Goal: Find specific page/section: Find specific page/section

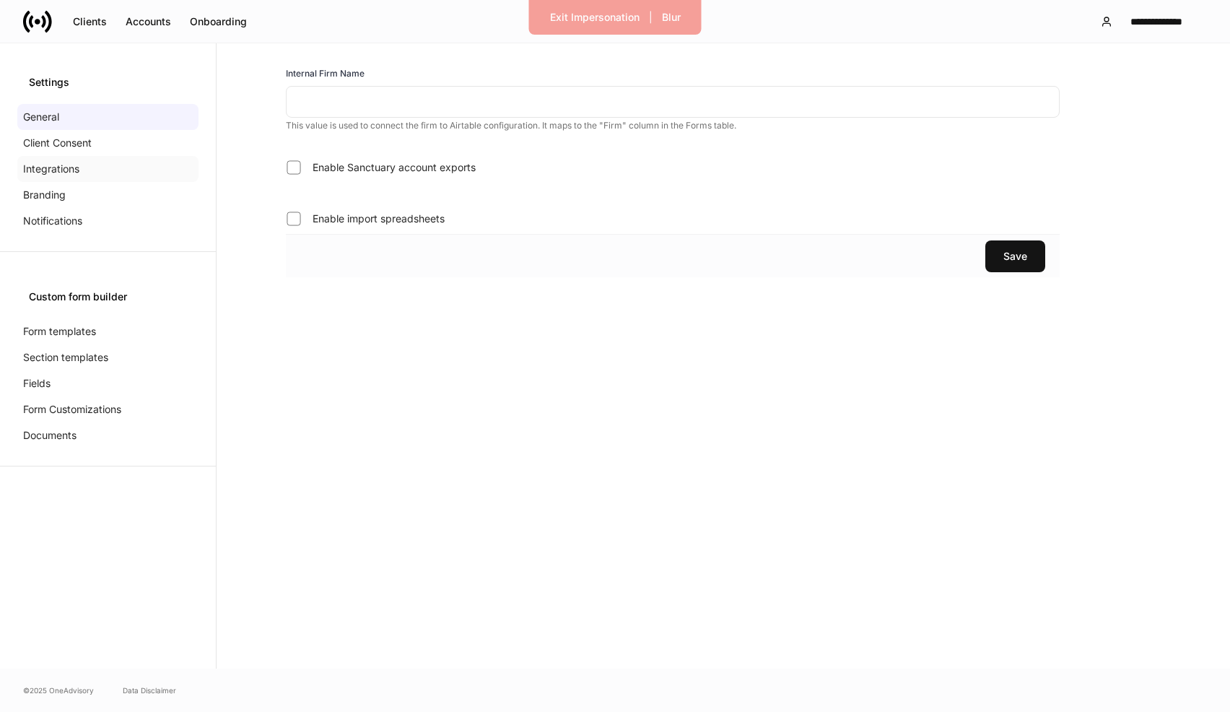
click at [87, 170] on div "Integrations" at bounding box center [107, 169] width 181 height 26
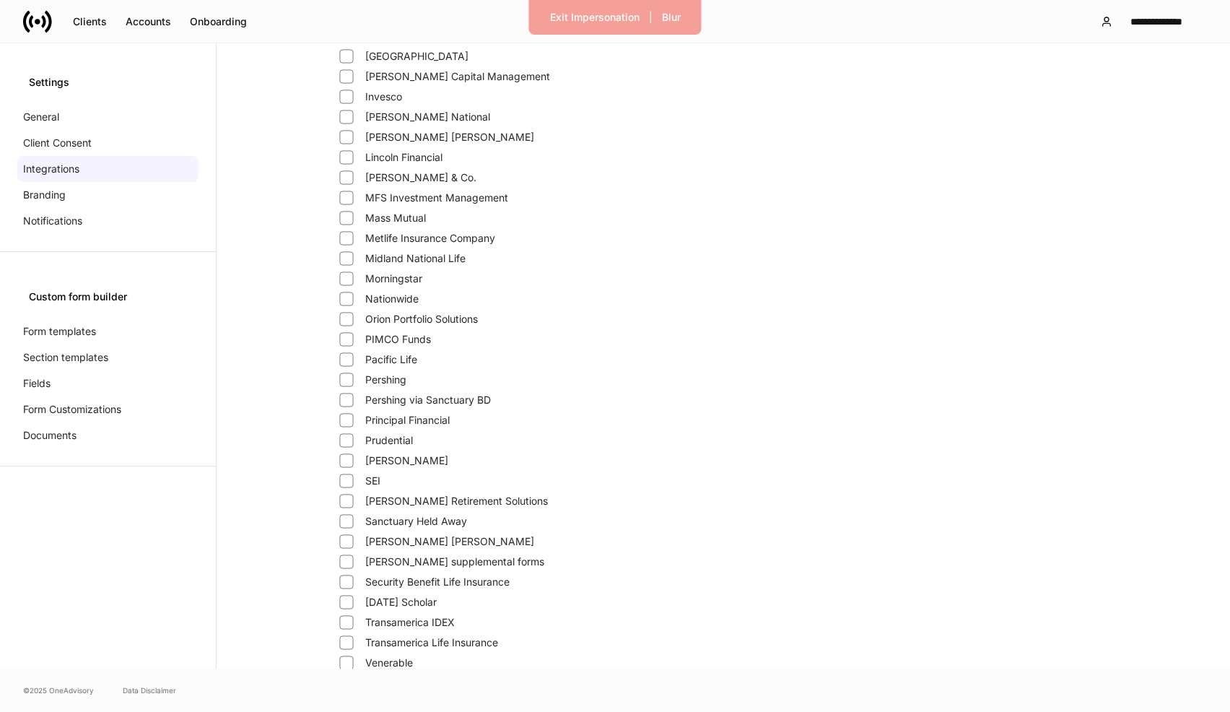
scroll to position [449, 0]
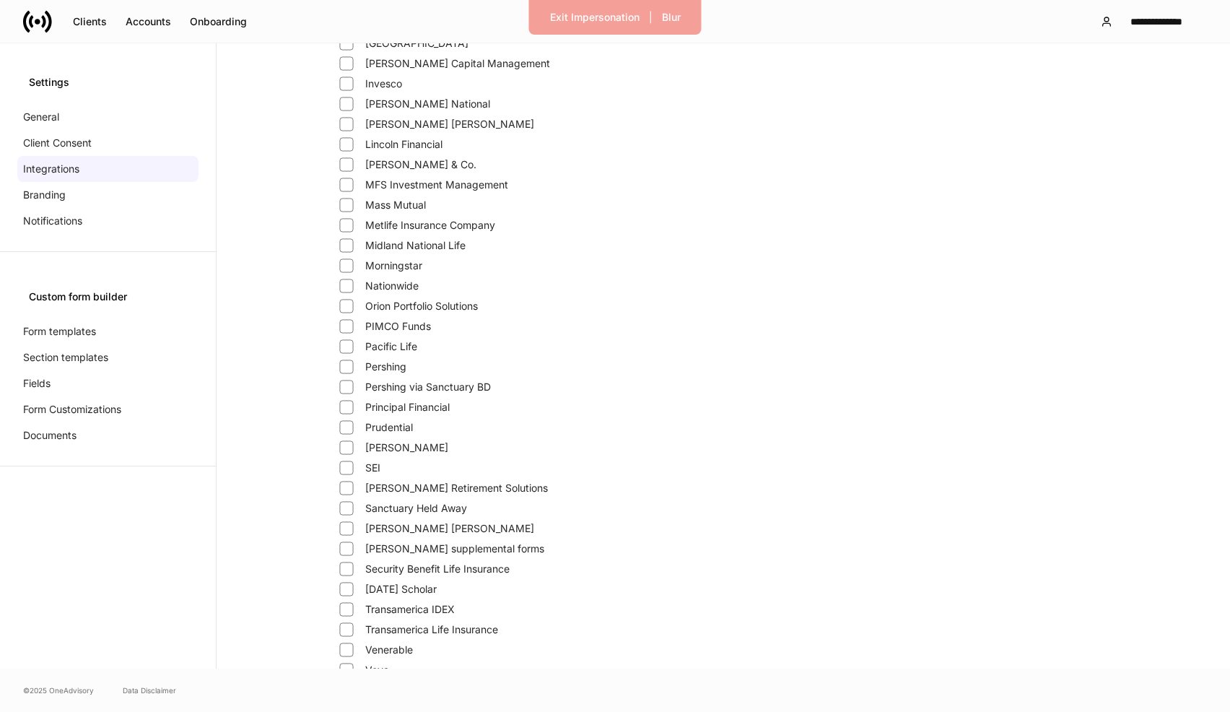
click at [357, 521] on label "[PERSON_NAME] [PERSON_NAME]" at bounding box center [435, 528] width 198 height 20
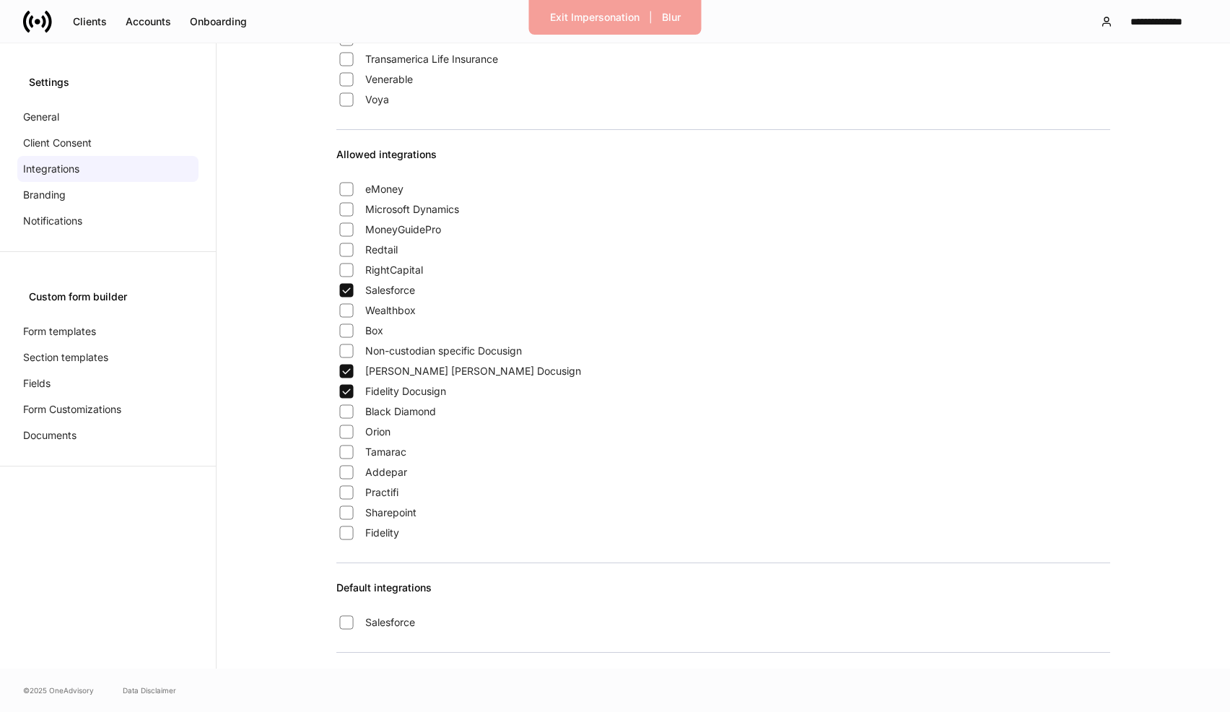
scroll to position [998, 0]
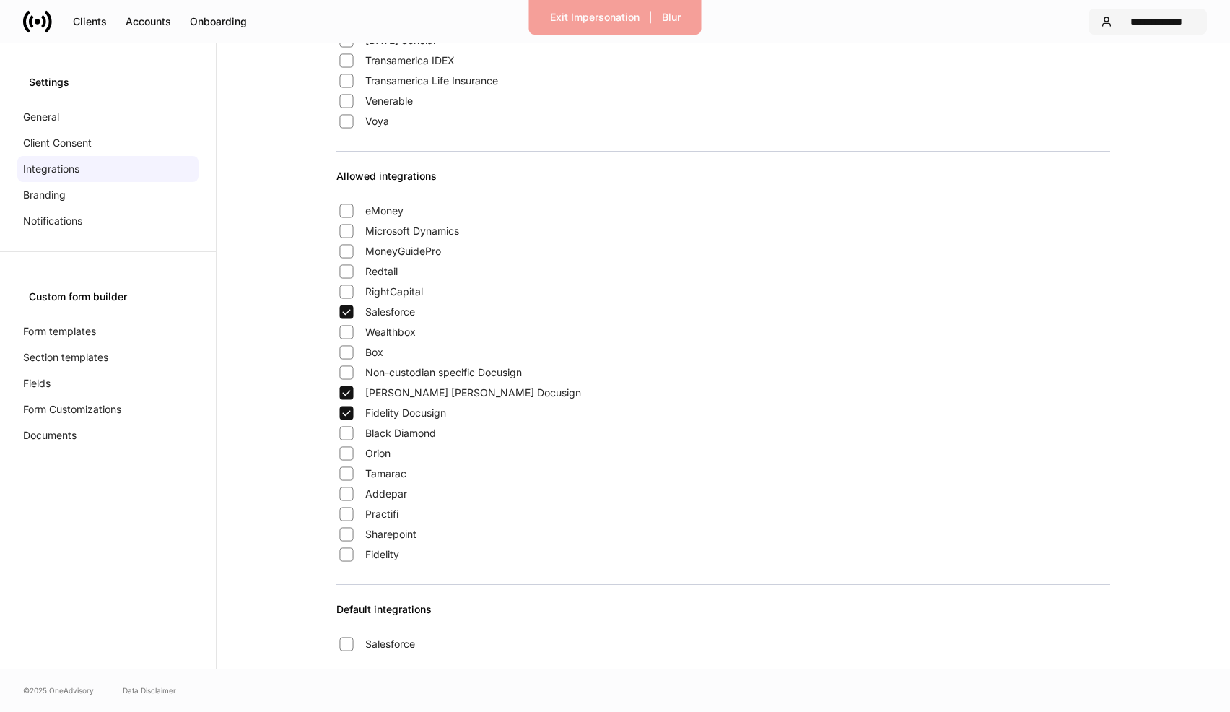
click at [1138, 26] on div "**********" at bounding box center [1156, 21] width 77 height 14
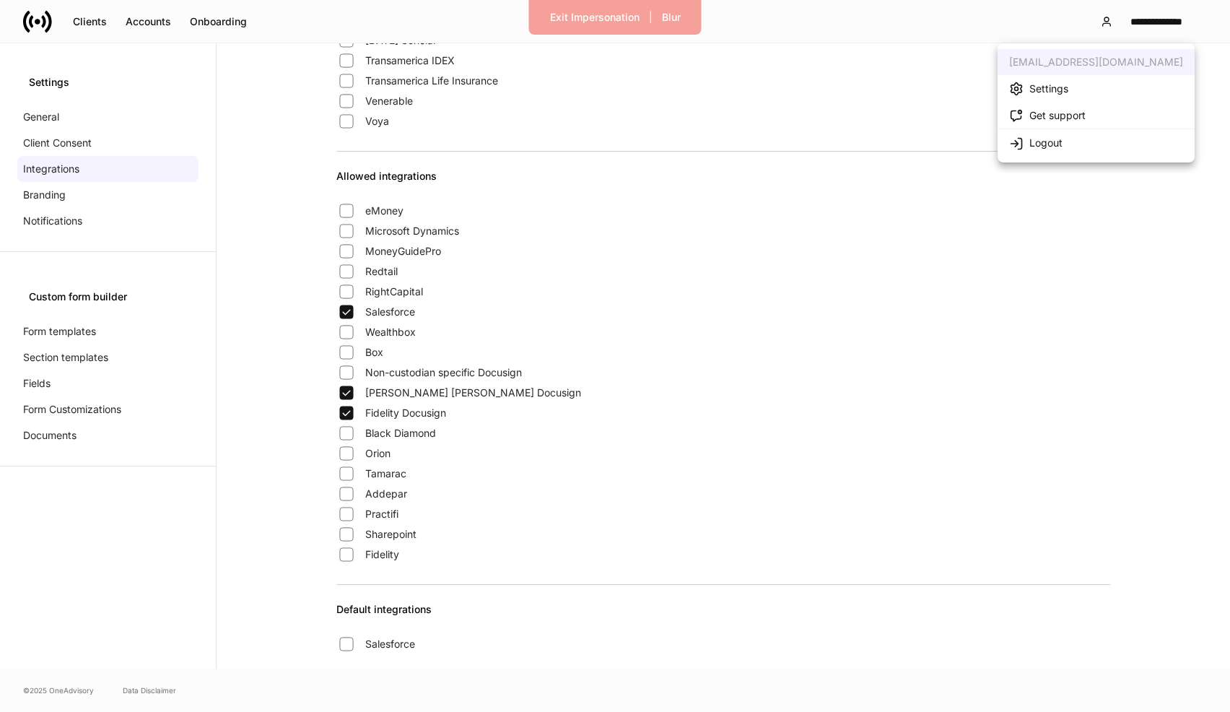
click at [37, 131] on div at bounding box center [615, 356] width 1230 height 712
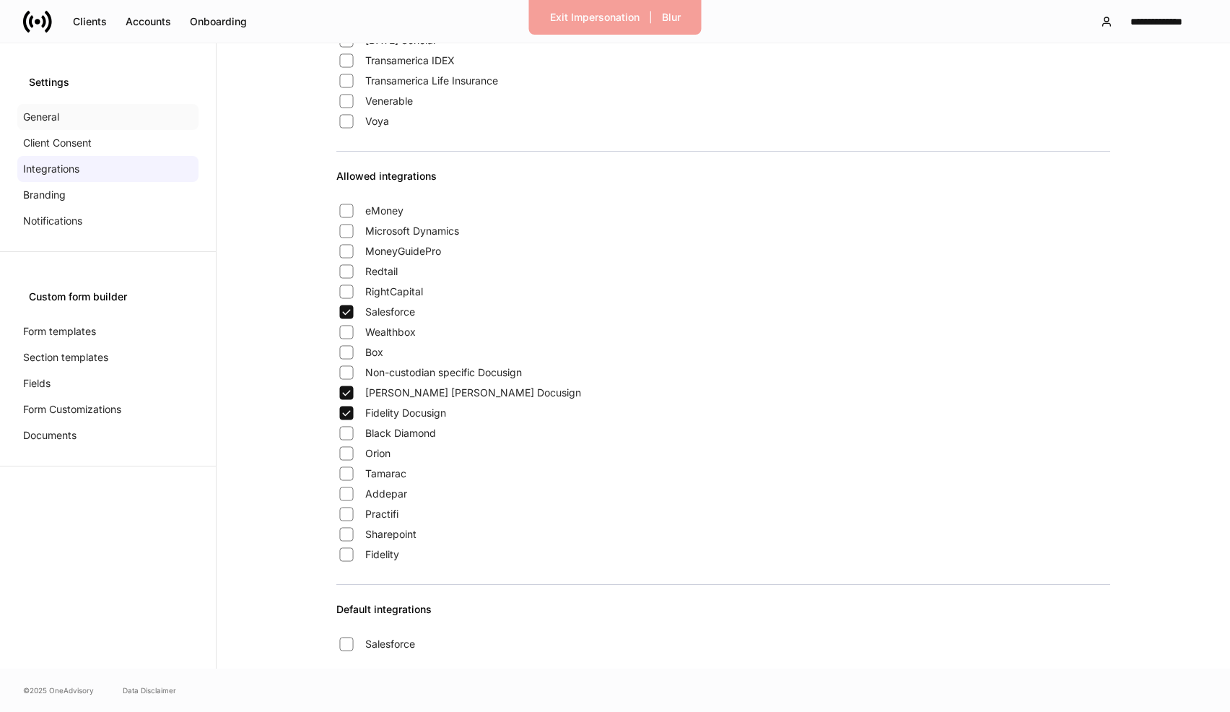
click at [53, 114] on p "General" at bounding box center [41, 117] width 36 height 14
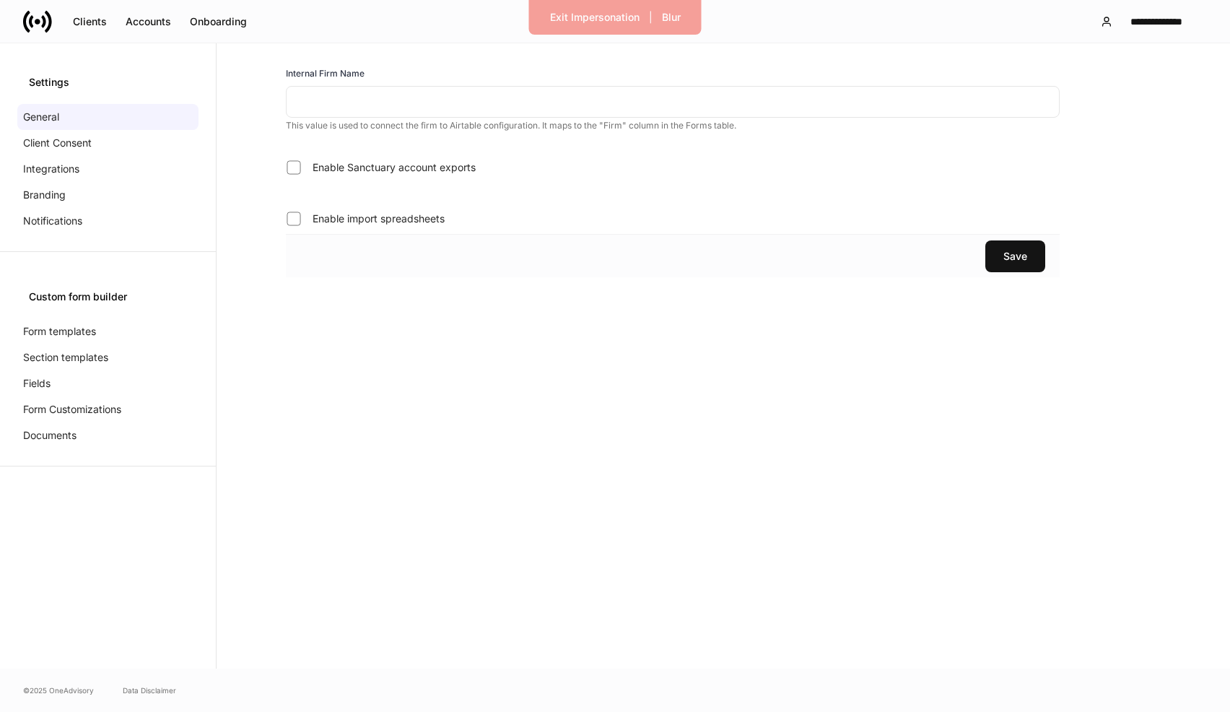
click at [870, 3] on div "**********" at bounding box center [615, 21] width 1230 height 43
click at [78, 110] on div "General" at bounding box center [107, 117] width 181 height 26
click at [98, 26] on div "Clients" at bounding box center [90, 21] width 34 height 14
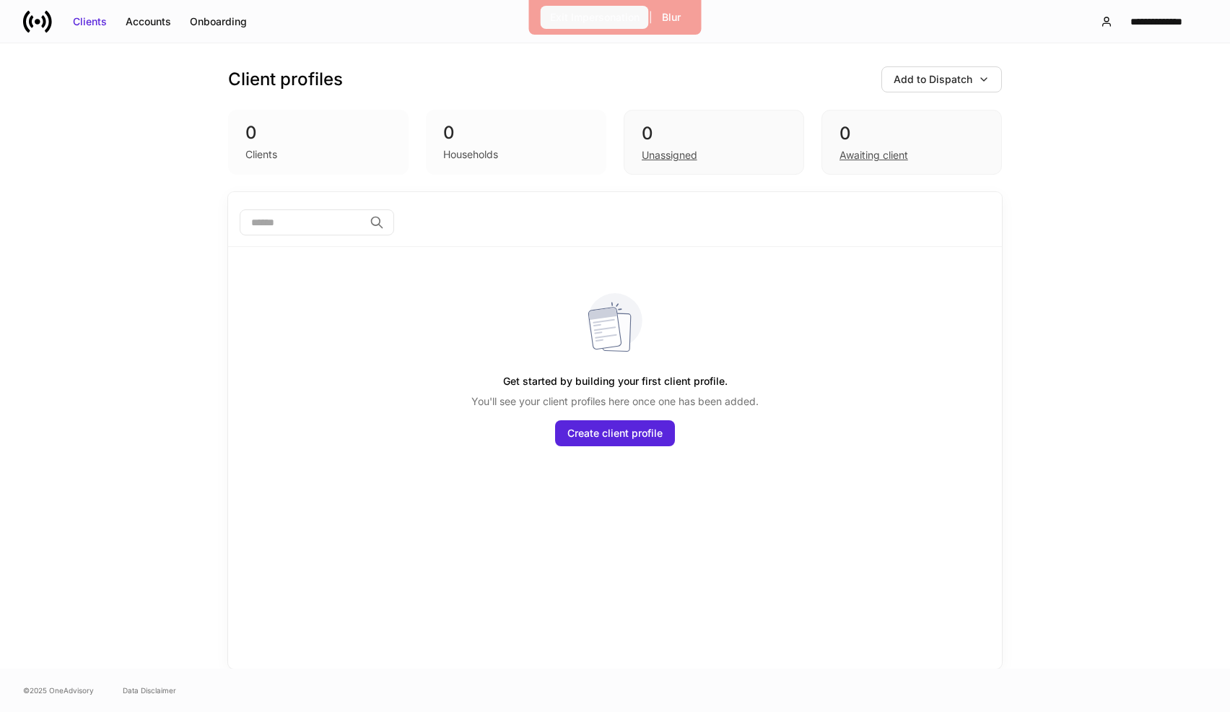
click at [599, 17] on div "Exit Impersonation" at bounding box center [595, 17] width 90 height 14
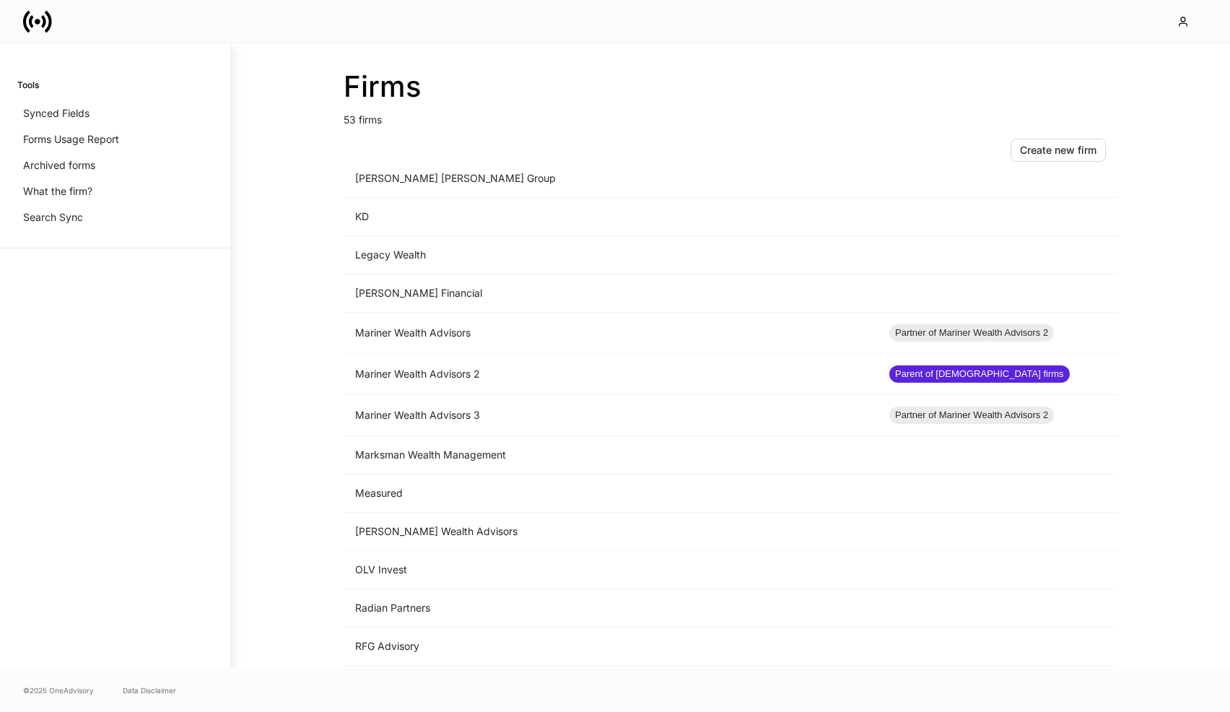
scroll to position [1590, 0]
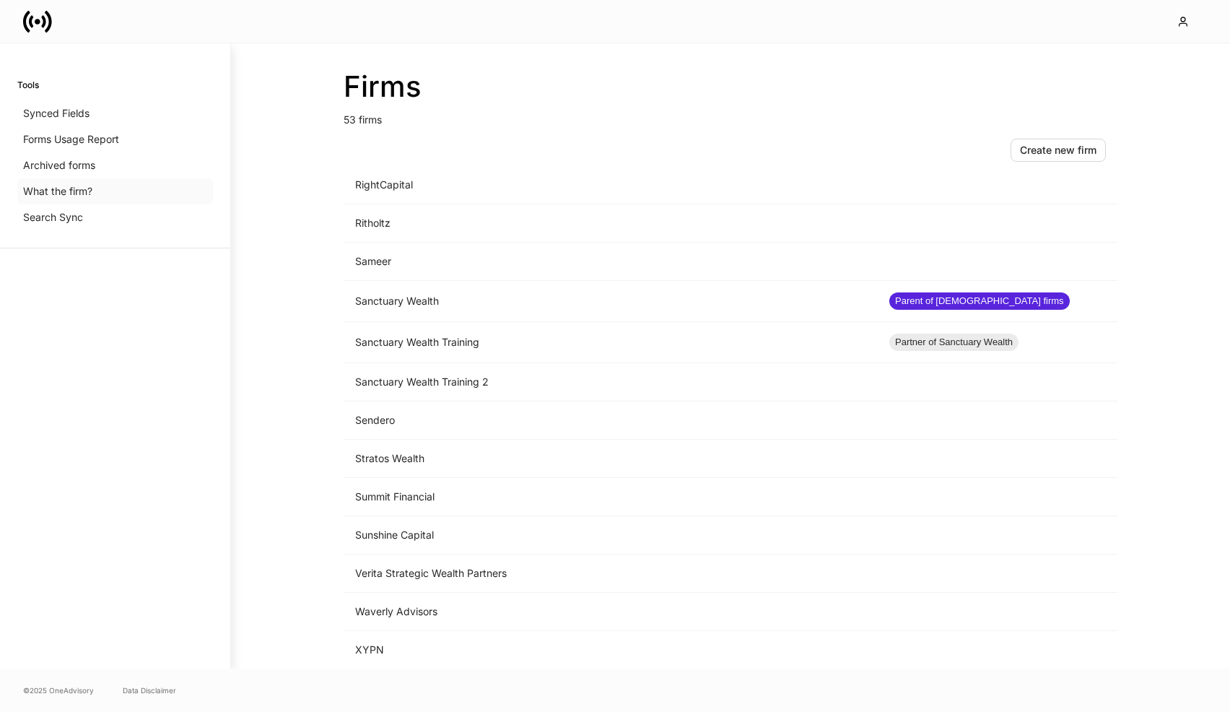
click at [78, 199] on div "What the firm?" at bounding box center [115, 191] width 196 height 26
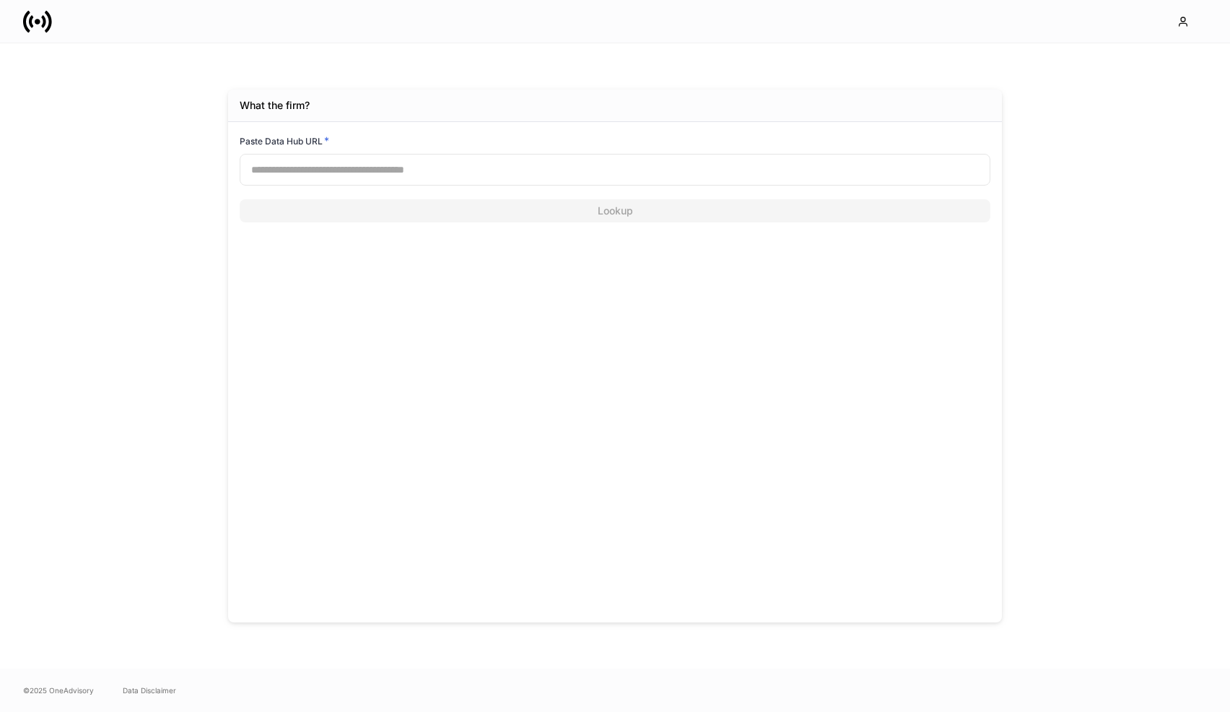
click at [323, 165] on input "text" at bounding box center [615, 170] width 751 height 32
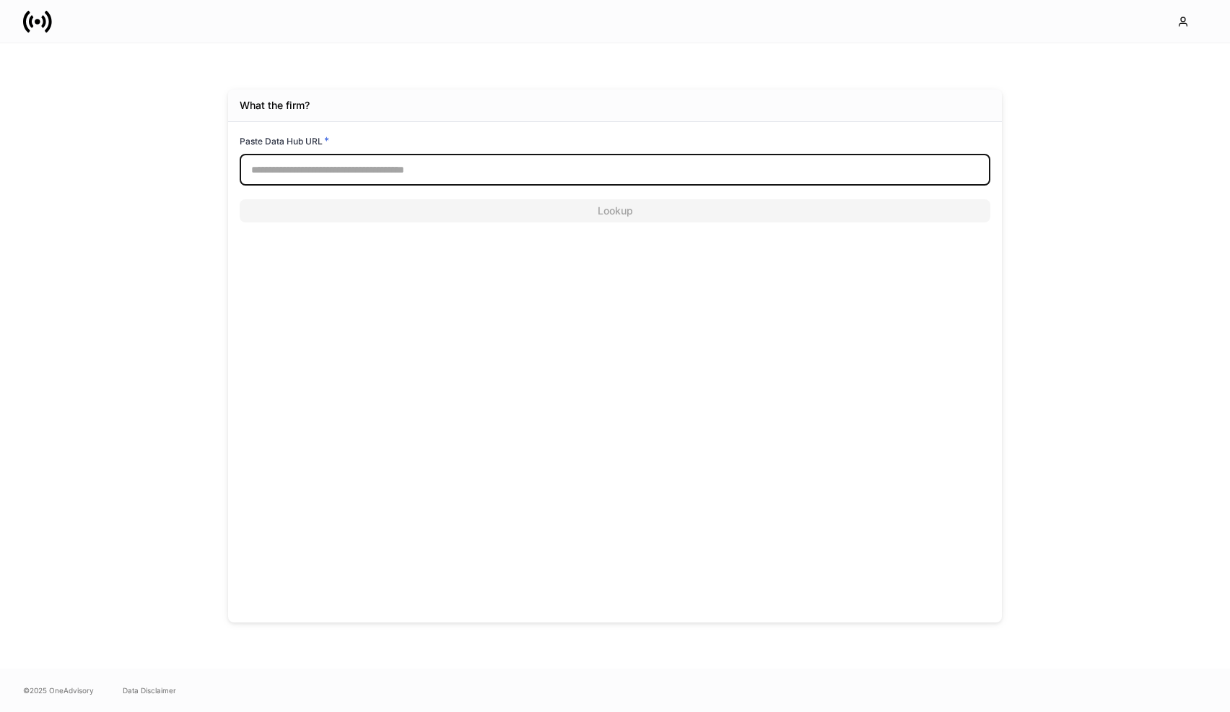
click at [39, 30] on icon at bounding box center [37, 21] width 29 height 29
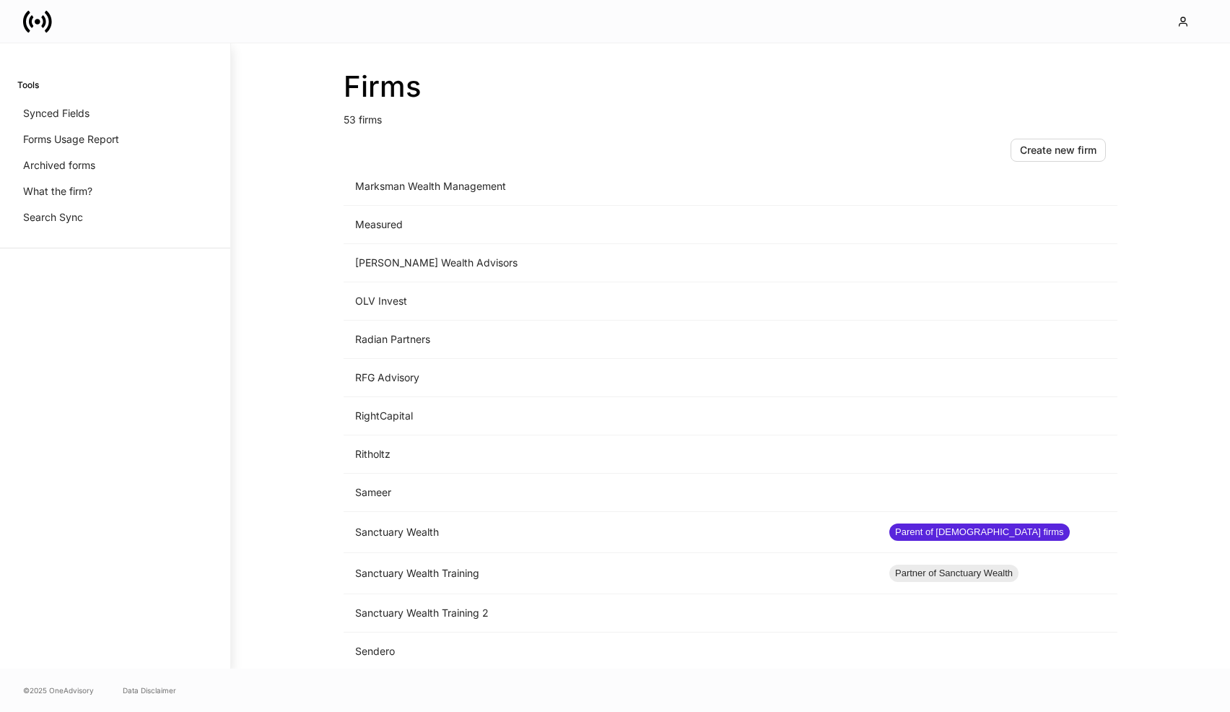
scroll to position [1590, 0]
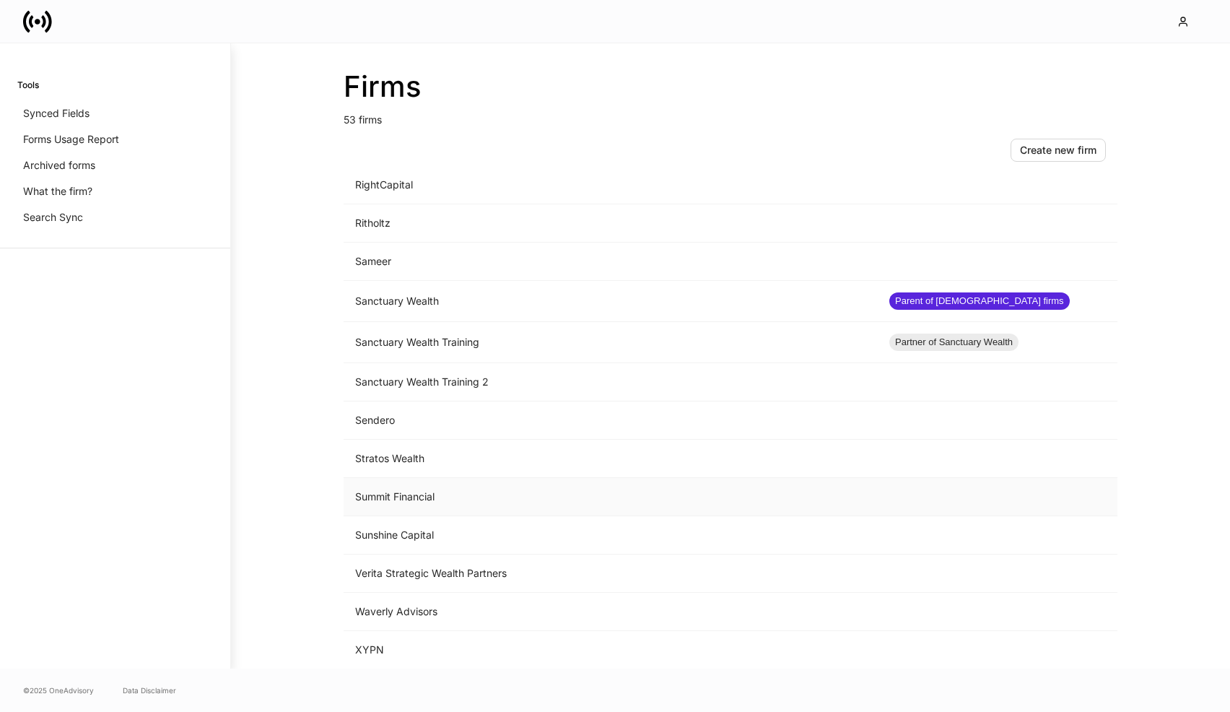
click at [437, 503] on td "Summit Financial" at bounding box center [611, 497] width 534 height 38
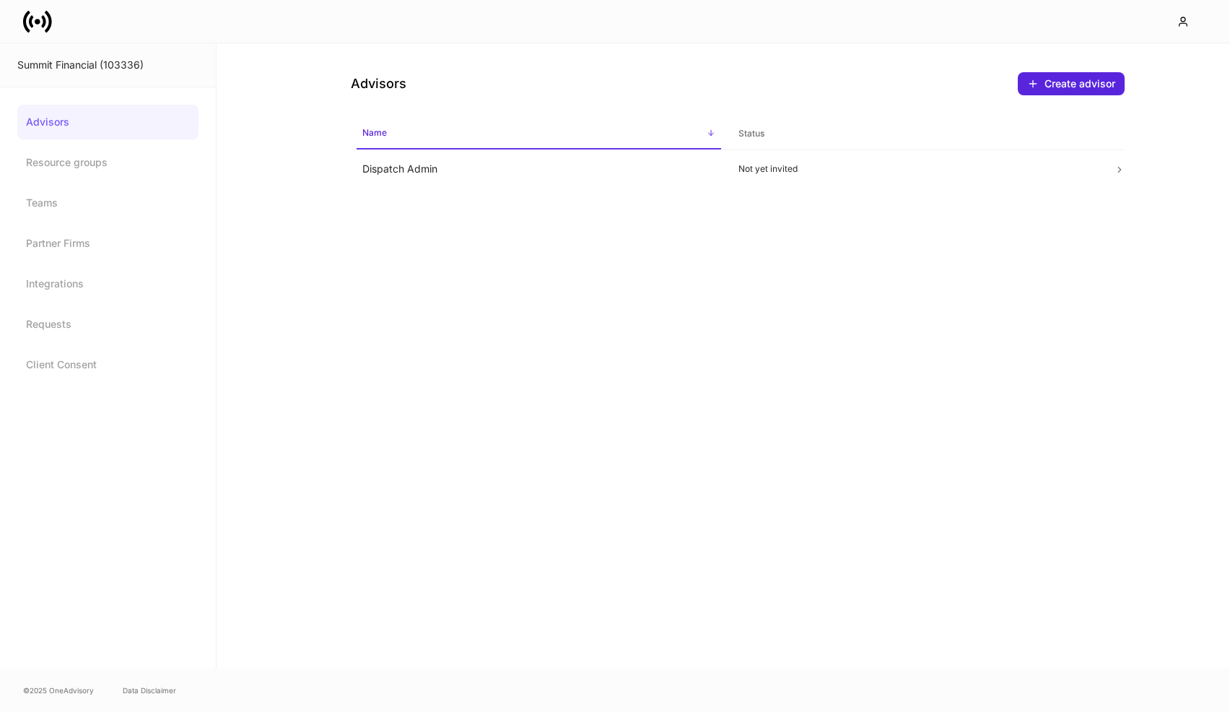
click at [293, 27] on div at bounding box center [615, 21] width 1230 height 43
